Goal: Transaction & Acquisition: Purchase product/service

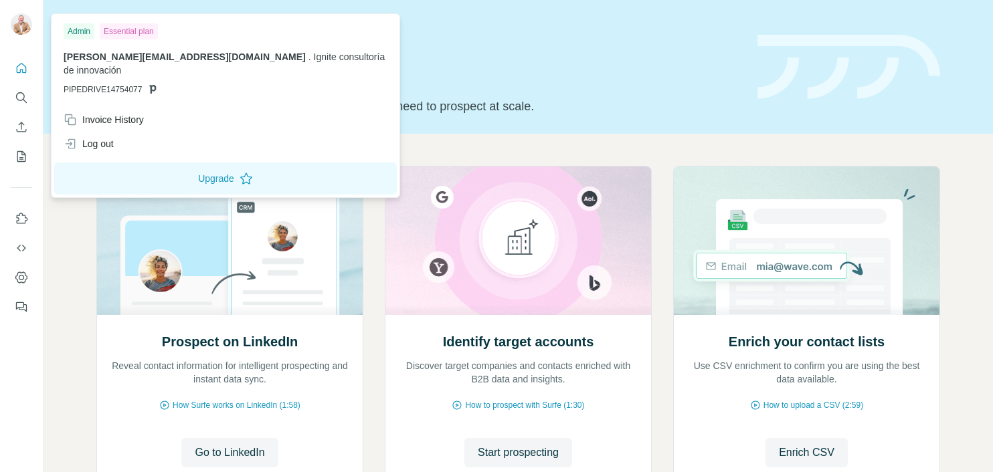
click at [27, 27] on img at bounding box center [21, 23] width 21 height 21
click at [20, 68] on icon "Quick start" at bounding box center [21, 68] width 13 height 13
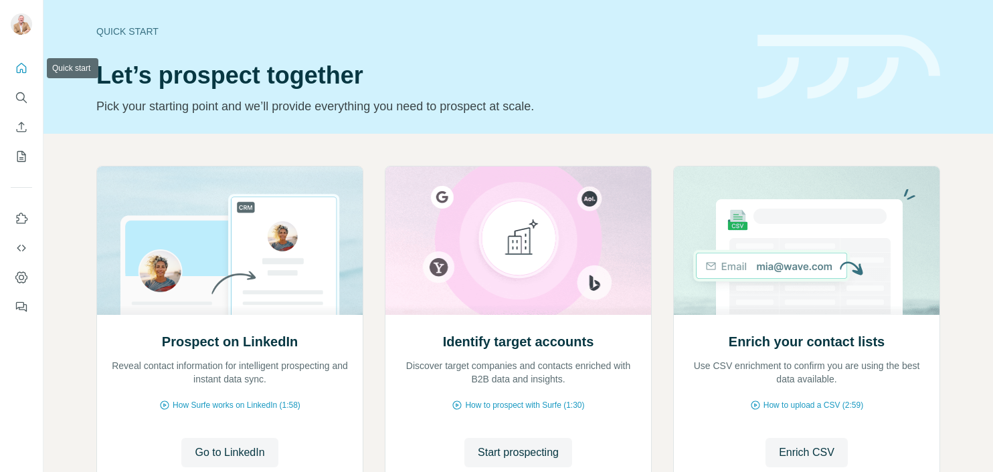
click at [21, 71] on icon "Quick start" at bounding box center [21, 68] width 13 height 13
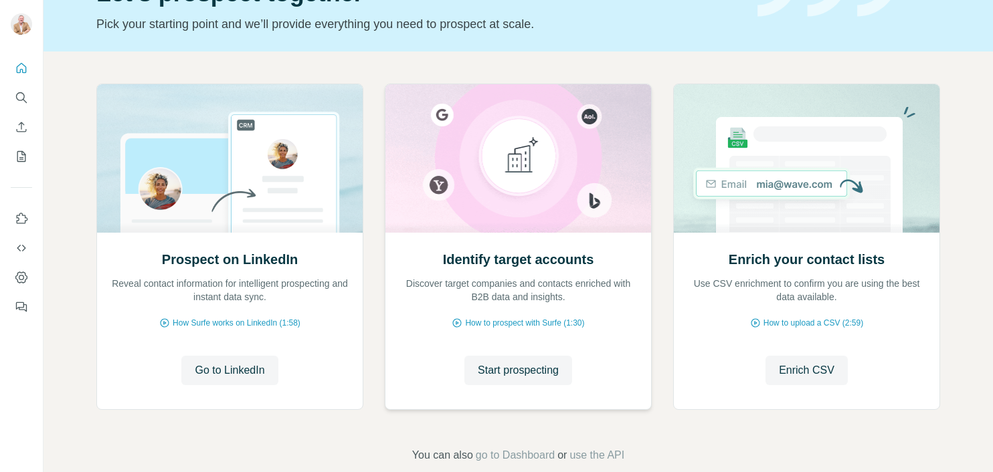
scroll to position [106, 0]
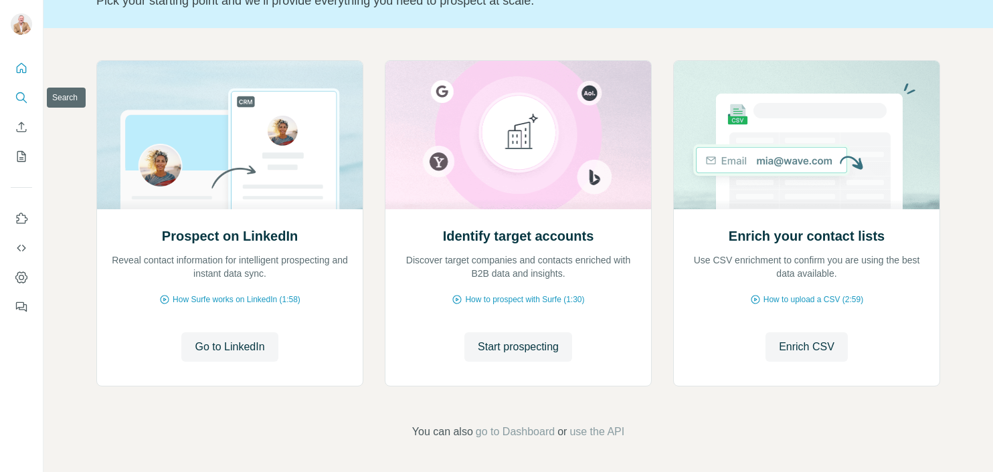
click at [21, 98] on icon "Search" at bounding box center [21, 97] width 13 height 13
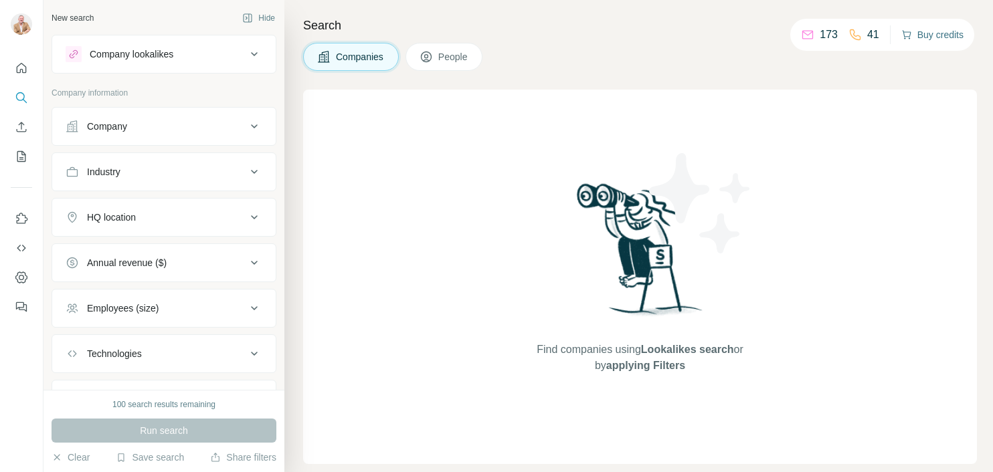
click at [929, 33] on div at bounding box center [496, 52] width 993 height 104
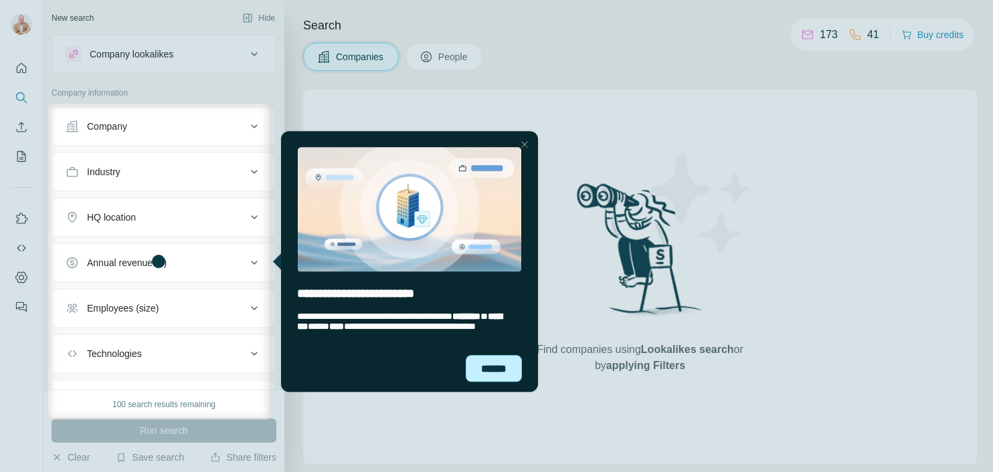
click at [501, 366] on div "******" at bounding box center [493, 368] width 56 height 27
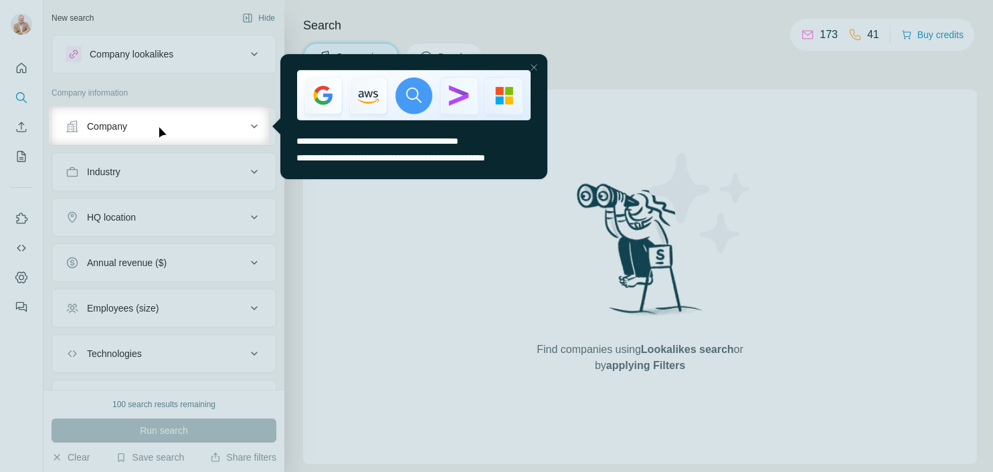
click at [537, 66] on div at bounding box center [533, 67] width 16 height 16
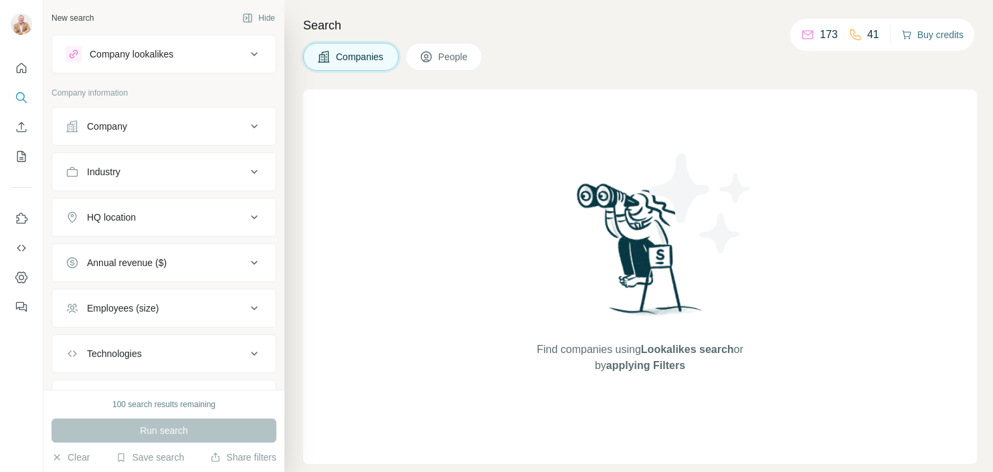
click at [934, 34] on button "Buy credits" at bounding box center [932, 34] width 62 height 19
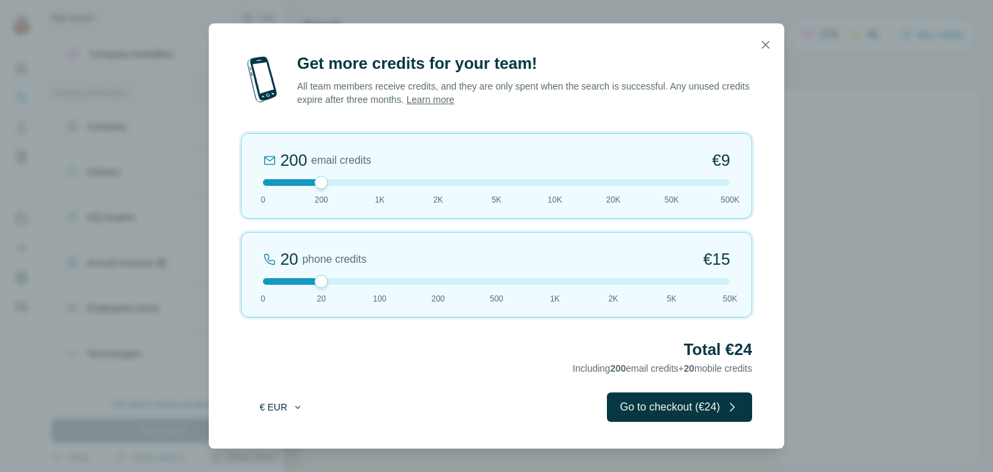
click at [289, 413] on button "€ EUR" at bounding box center [281, 407] width 62 height 24
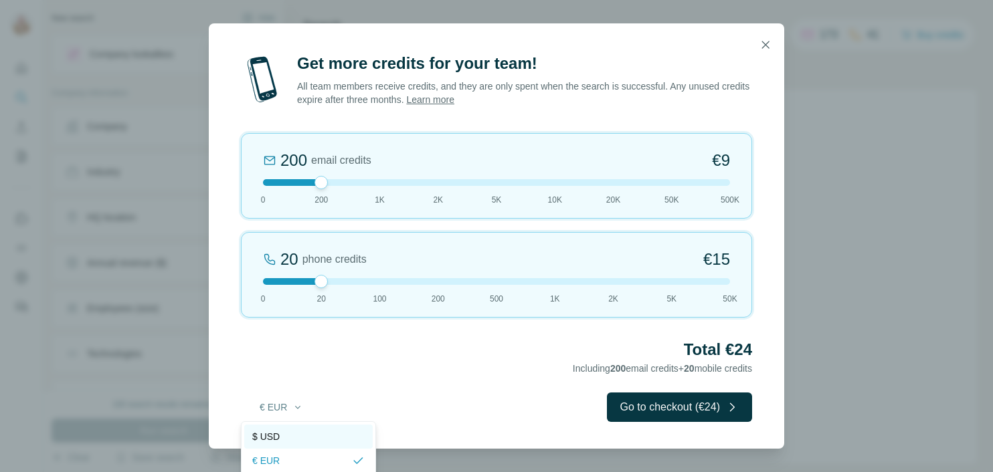
click at [288, 435] on div "$ USD" at bounding box center [308, 436] width 112 height 13
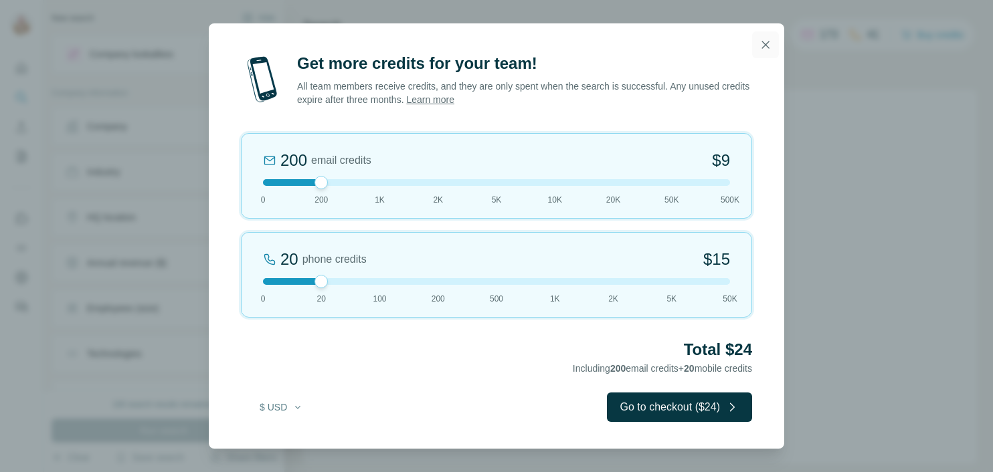
click at [765, 45] on icon "button" at bounding box center [765, 44] width 7 height 7
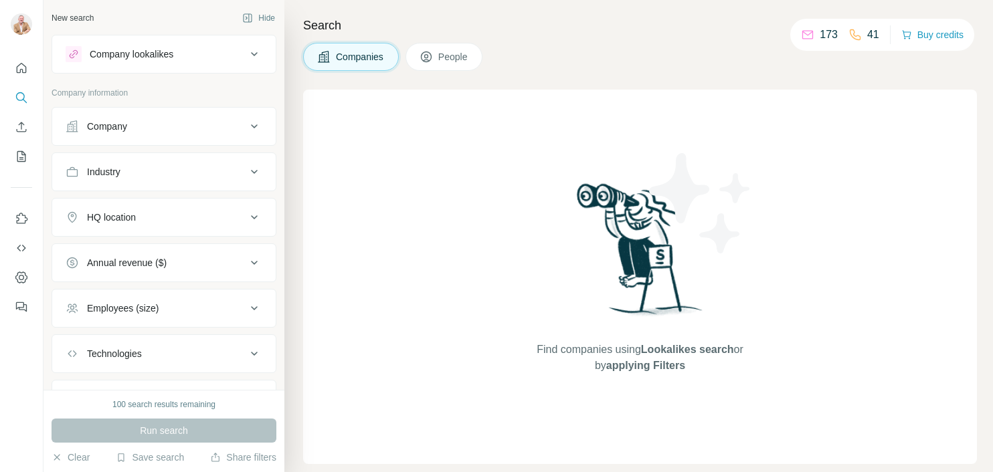
click at [466, 64] on button "People" at bounding box center [444, 57] width 78 height 28
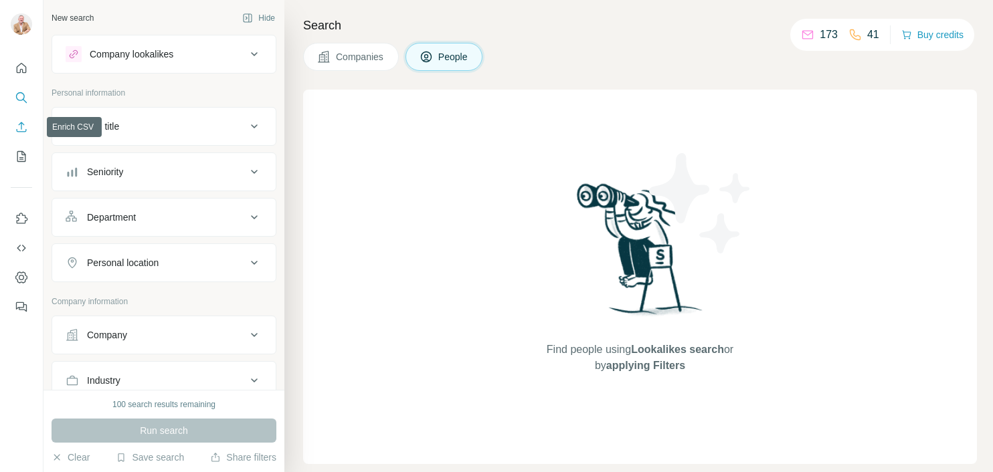
click at [21, 126] on icon "Enrich CSV" at bounding box center [21, 126] width 13 height 13
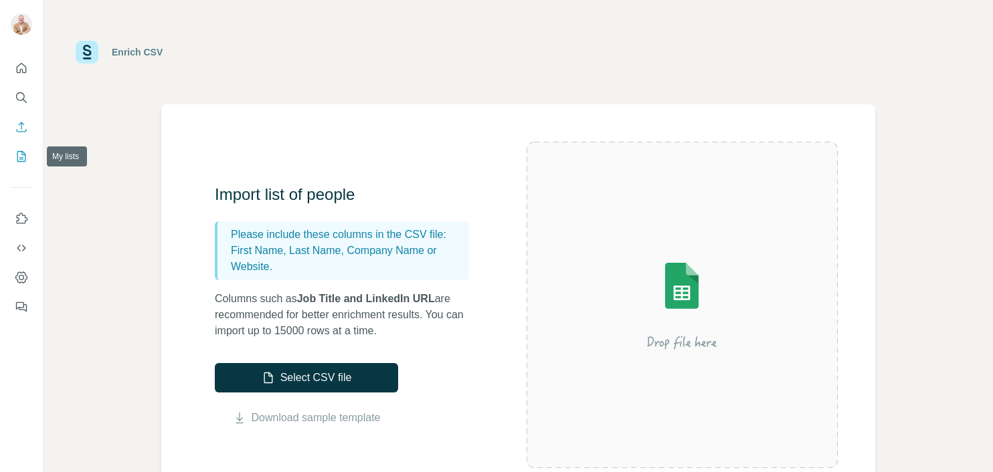
click at [24, 159] on icon "My lists" at bounding box center [21, 156] width 13 height 13
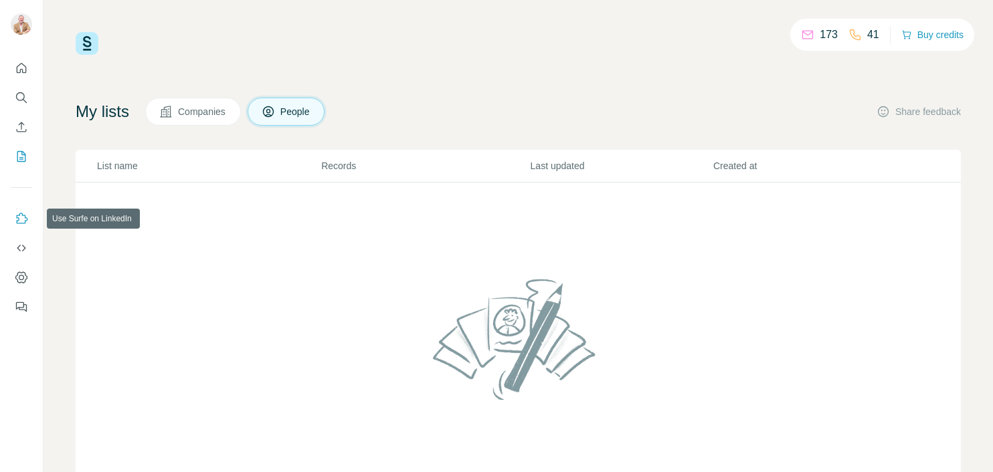
click at [19, 222] on icon "Use Surfe on LinkedIn" at bounding box center [21, 218] width 13 height 13
click at [19, 251] on icon "Use Surfe API" at bounding box center [21, 248] width 13 height 13
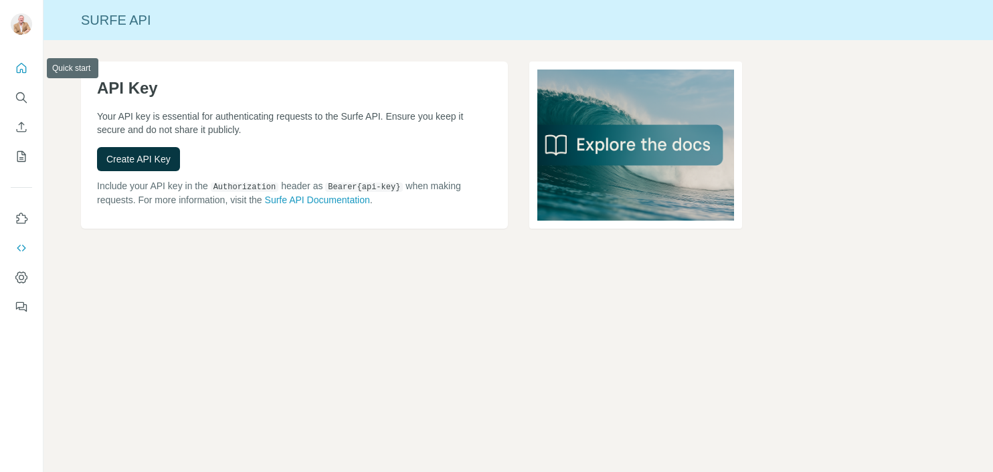
click at [24, 65] on icon "Quick start" at bounding box center [21, 68] width 13 height 13
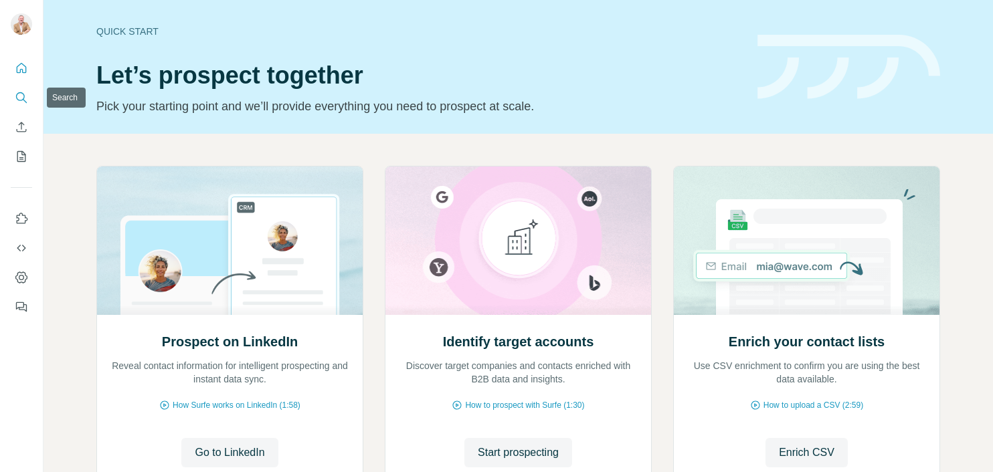
click at [22, 93] on icon "Search" at bounding box center [21, 97] width 13 height 13
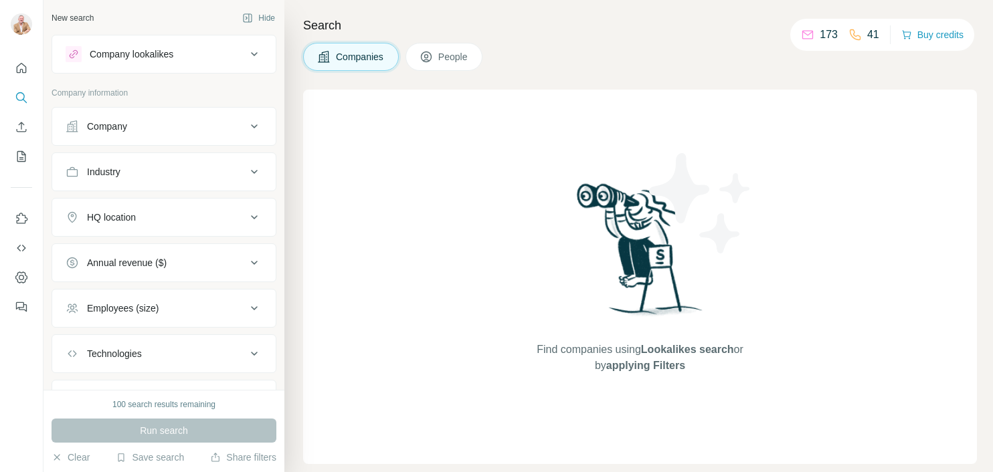
click at [452, 62] on span "People" at bounding box center [453, 56] width 31 height 13
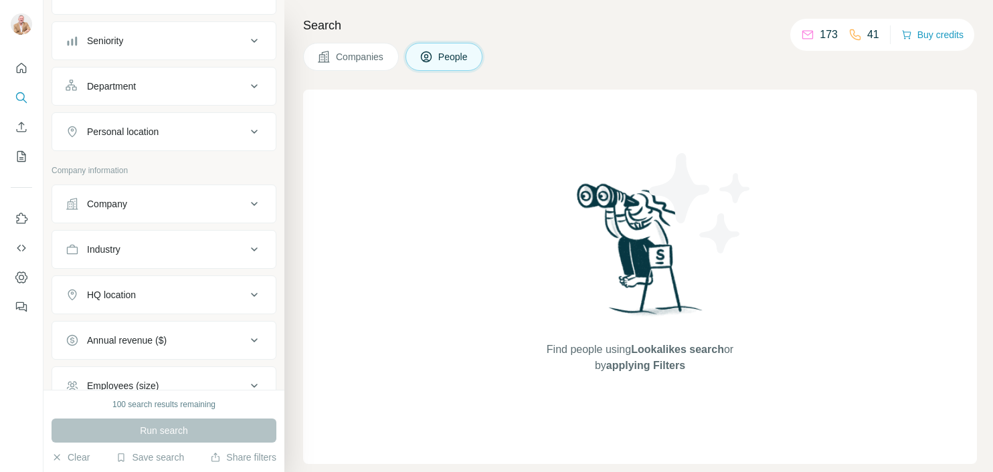
scroll to position [134, 0]
click at [246, 246] on icon at bounding box center [254, 247] width 16 height 16
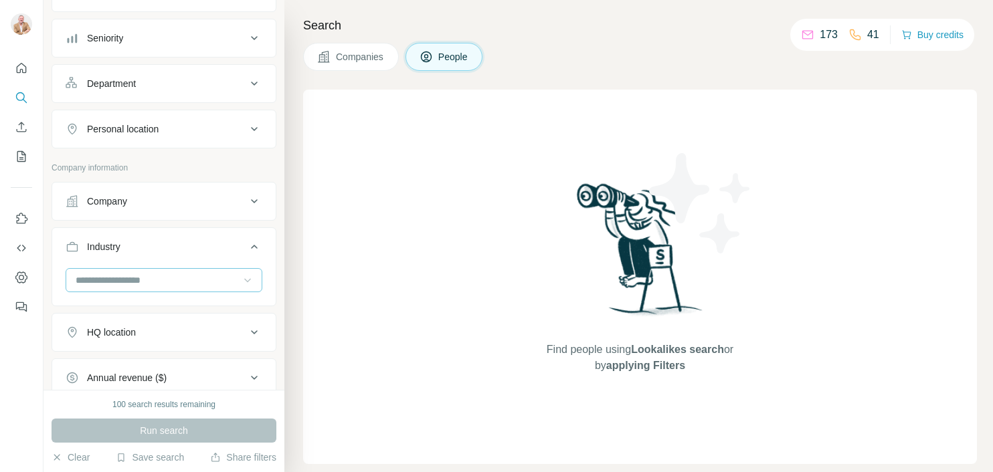
click at [241, 281] on icon at bounding box center [247, 280] width 13 height 13
click at [581, 49] on div "Companies People" at bounding box center [640, 57] width 674 height 28
click at [941, 34] on button "Buy credits" at bounding box center [932, 34] width 62 height 19
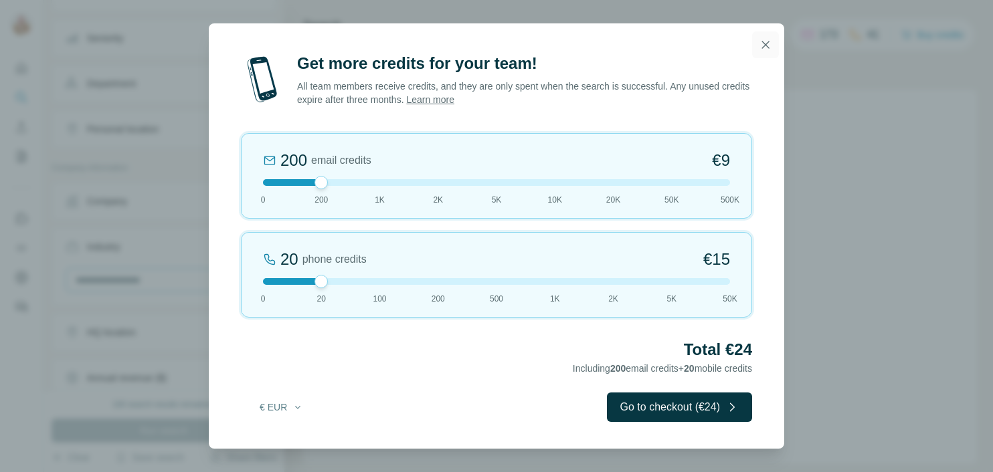
click at [768, 45] on icon "button" at bounding box center [765, 44] width 13 height 13
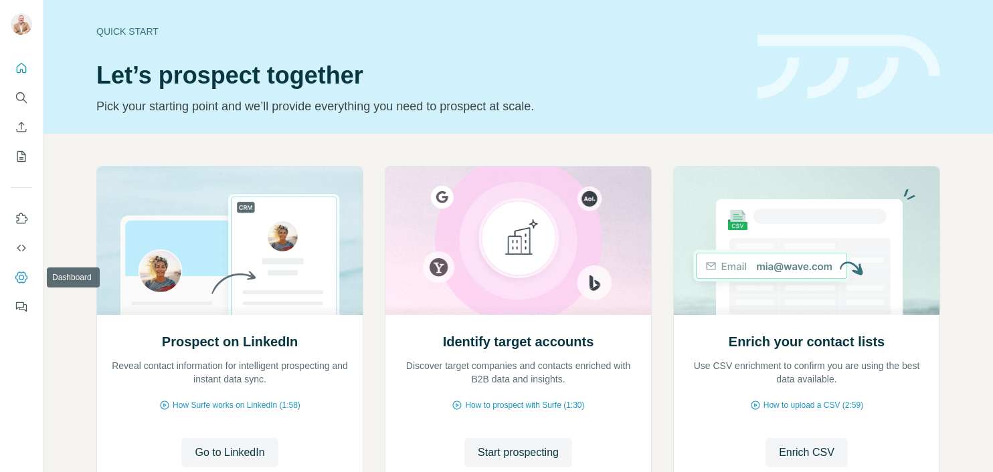
click at [22, 278] on icon "Dashboard" at bounding box center [21, 277] width 13 height 13
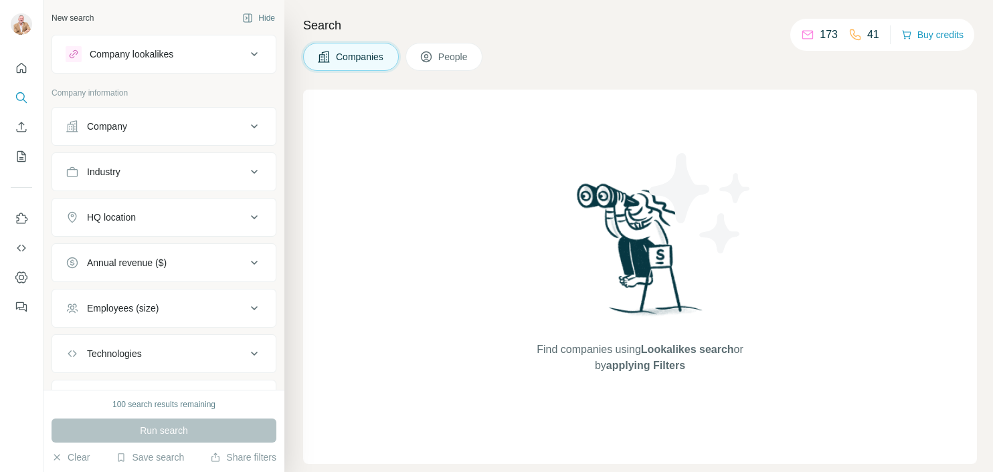
click at [246, 52] on icon at bounding box center [254, 54] width 16 height 16
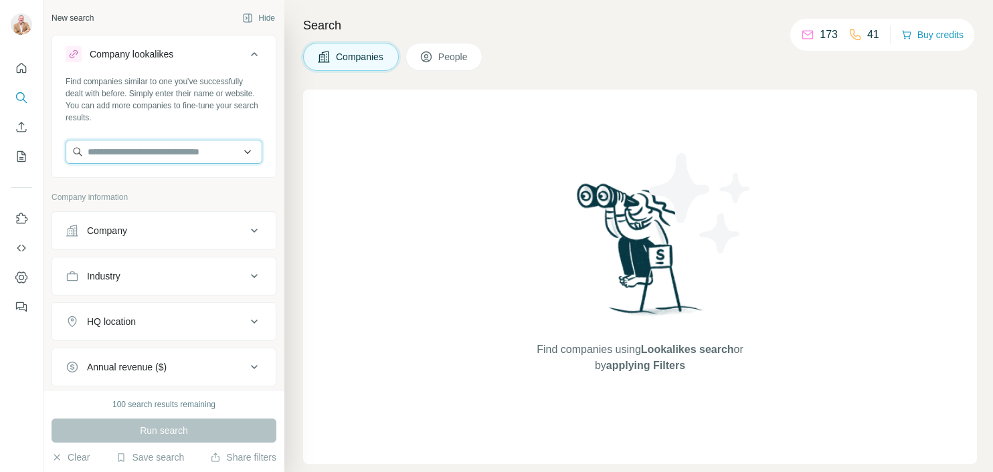
click at [161, 151] on input "text" at bounding box center [164, 152] width 197 height 24
type input "*"
